Goal: Transaction & Acquisition: Register for event/course

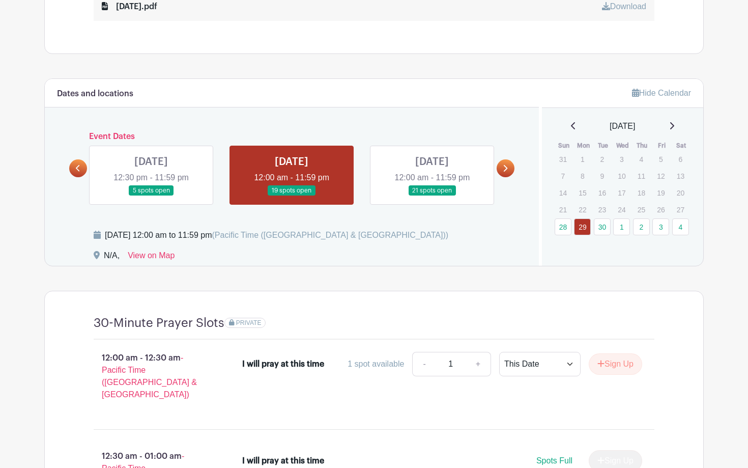
scroll to position [721, 0]
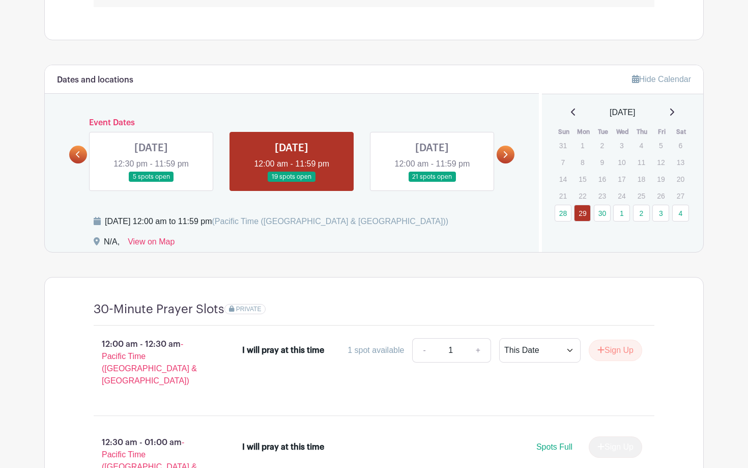
click at [432, 182] on link at bounding box center [432, 182] width 0 height 0
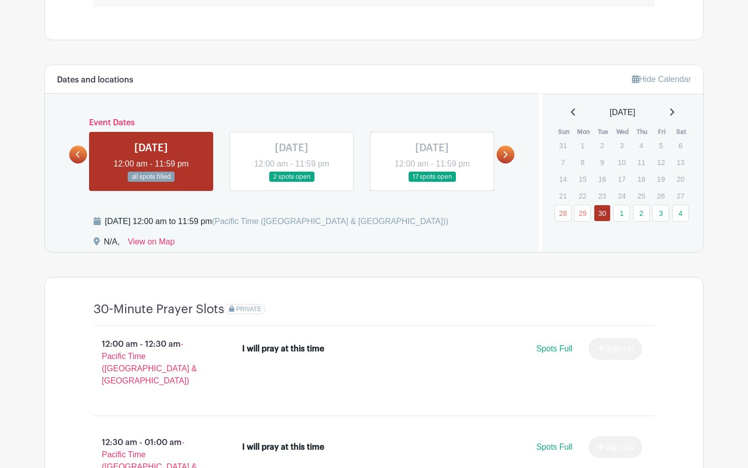
click at [507, 146] on link at bounding box center [506, 155] width 18 height 18
click at [432, 182] on link at bounding box center [432, 182] width 0 height 0
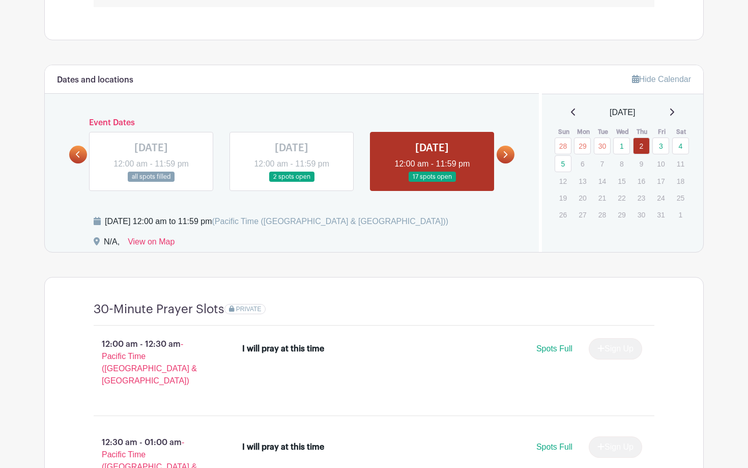
click at [501, 146] on link at bounding box center [506, 155] width 18 height 18
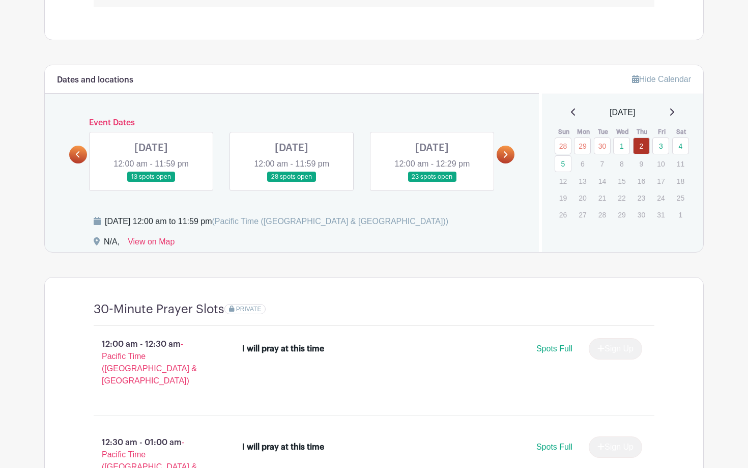
click at [151, 182] on link at bounding box center [151, 182] width 0 height 0
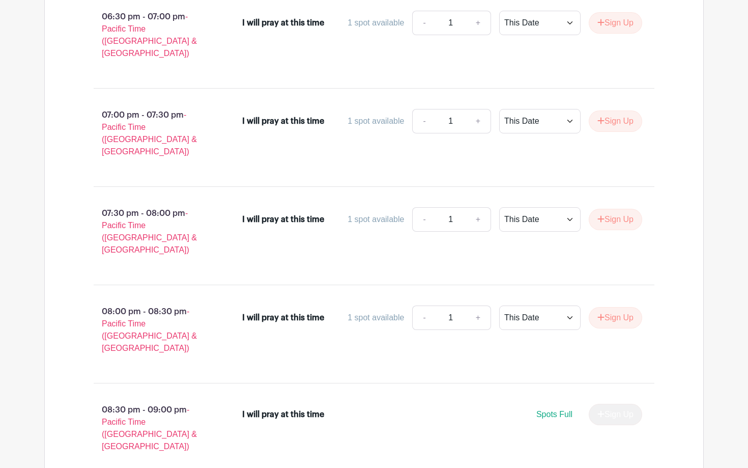
scroll to position [4679, 0]
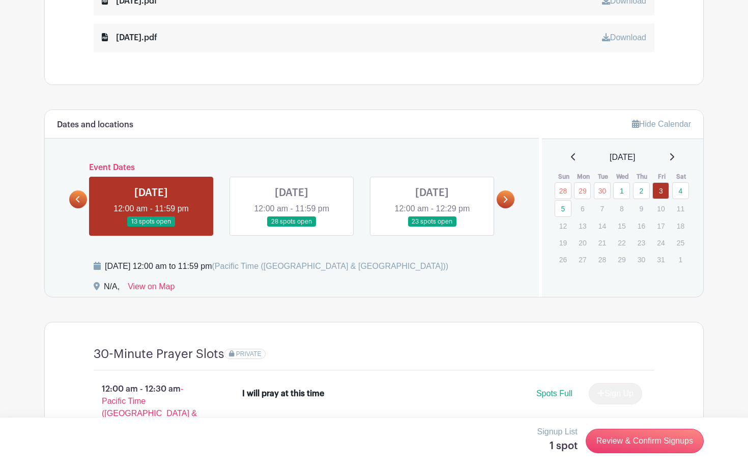
scroll to position [673, 0]
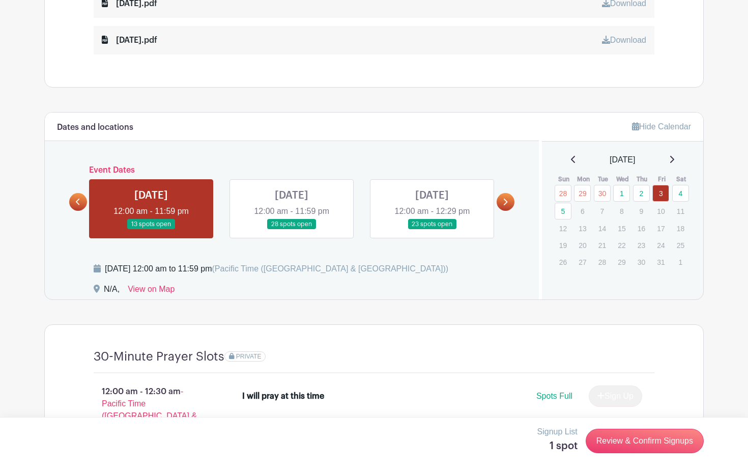
click at [292, 230] on link at bounding box center [292, 230] width 0 height 0
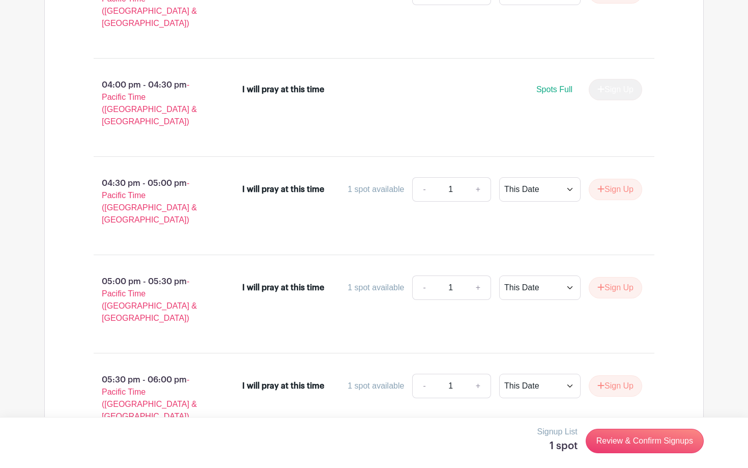
scroll to position [4484, 0]
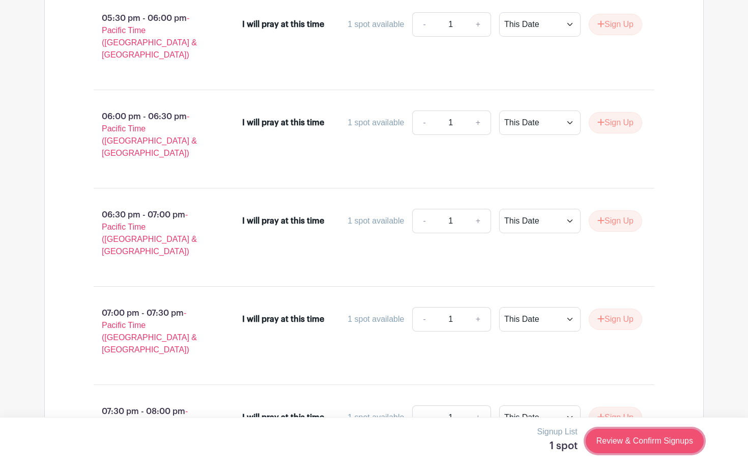
click at [617, 442] on link "Review & Confirm Signups" at bounding box center [645, 440] width 118 height 24
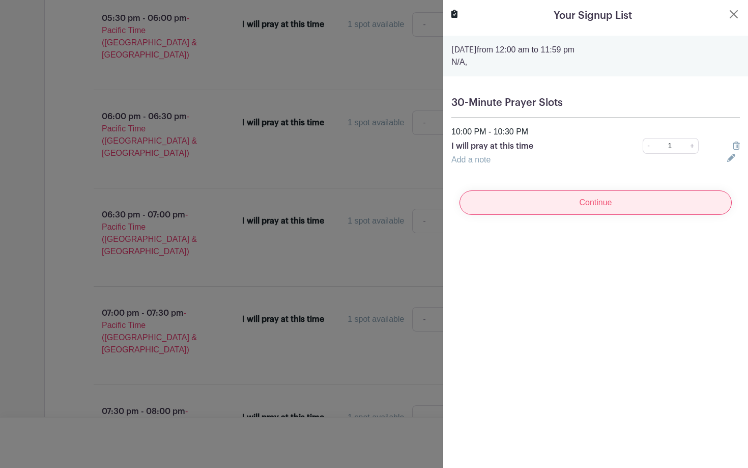
click at [571, 201] on input "Continue" at bounding box center [596, 202] width 272 height 24
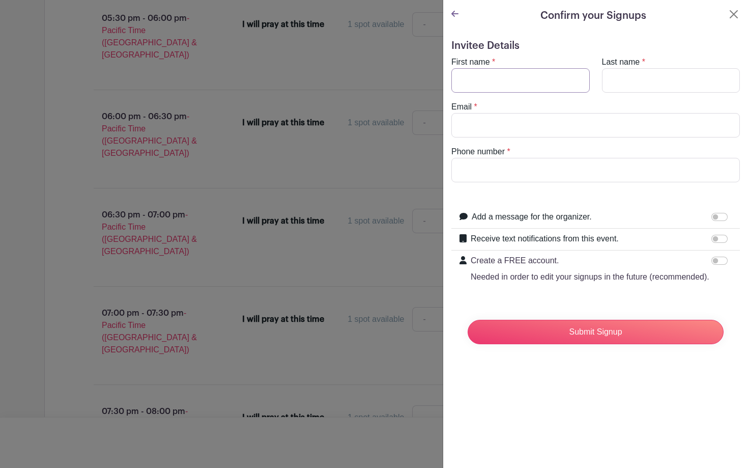
click at [498, 75] on input "First name" at bounding box center [520, 80] width 138 height 24
type input "[PERSON_NAME]"
click at [627, 75] on input "Last name" at bounding box center [671, 80] width 138 height 24
type input "Tai"
click at [543, 119] on input "Email" at bounding box center [595, 125] width 289 height 24
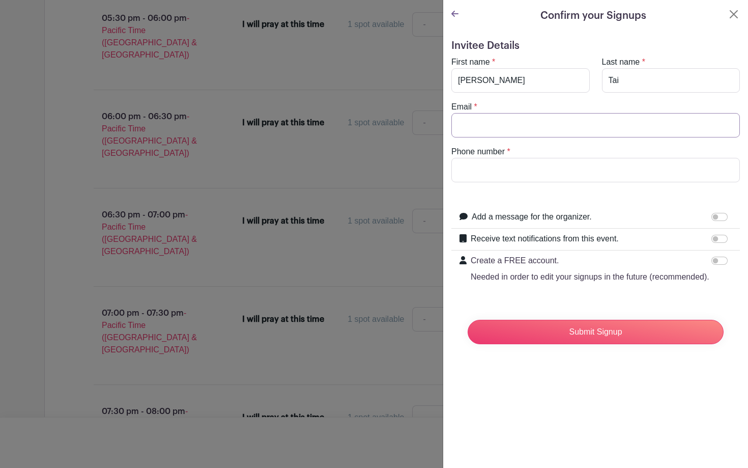
type input "[EMAIL_ADDRESS][DOMAIN_NAME]"
click at [509, 166] on input "Phone number" at bounding box center [595, 170] width 289 height 24
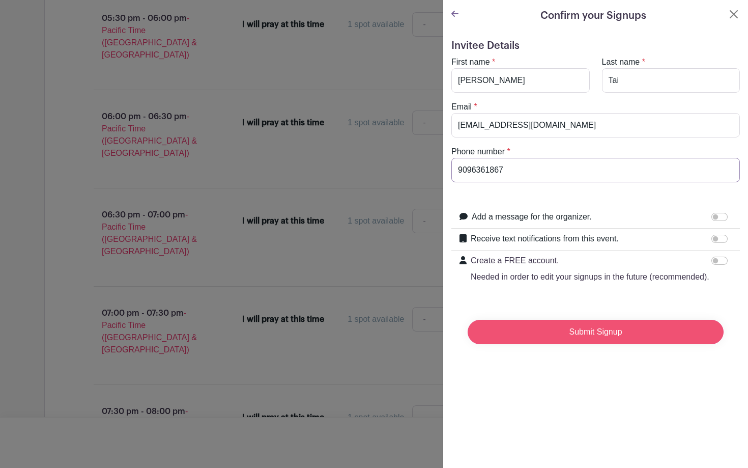
type input "9096361867"
click at [509, 325] on input "Submit Signup" at bounding box center [596, 332] width 256 height 24
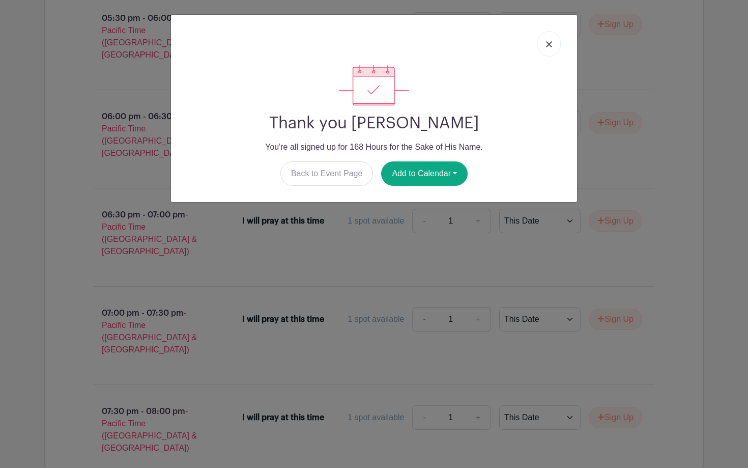
click at [556, 45] on link at bounding box center [548, 43] width 23 height 25
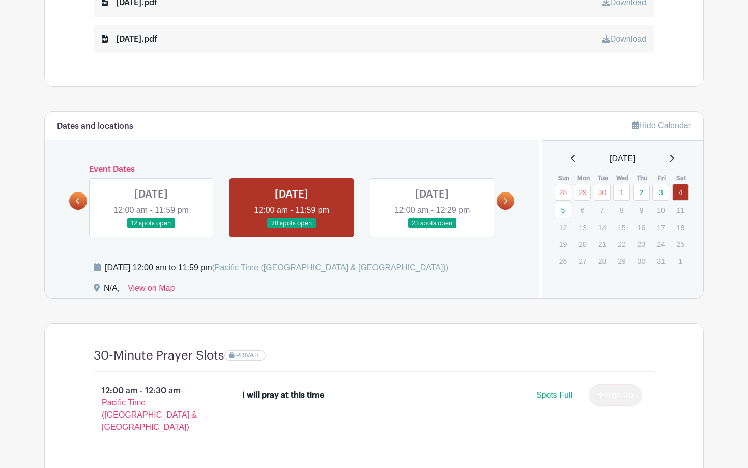
scroll to position [679, 0]
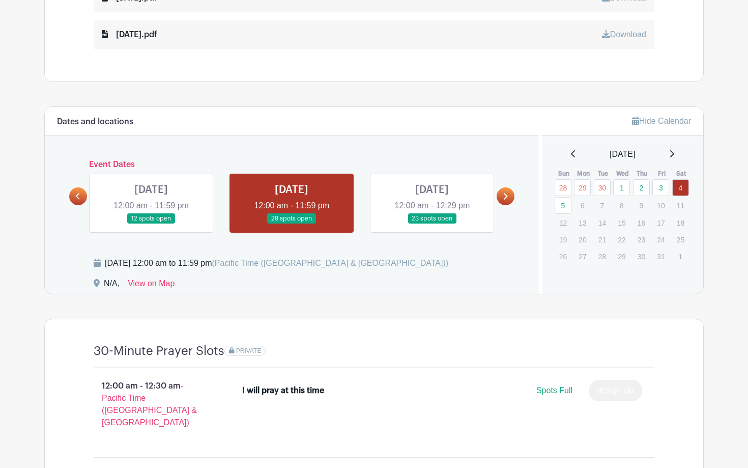
click at [151, 224] on link at bounding box center [151, 224] width 0 height 0
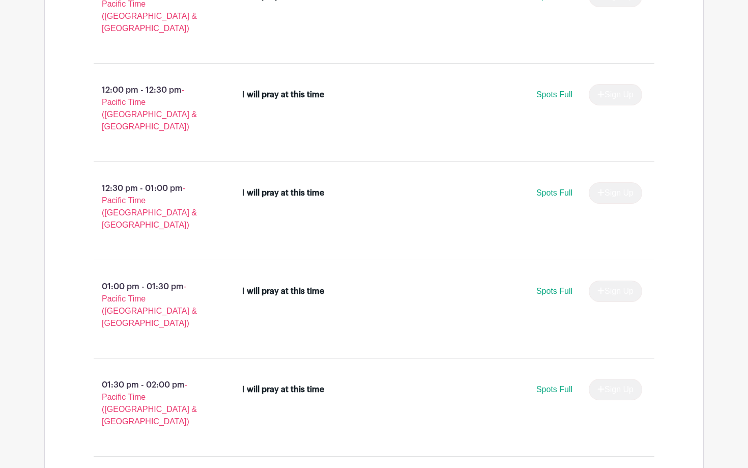
scroll to position [3333, 0]
